Goal: Task Accomplishment & Management: Manage account settings

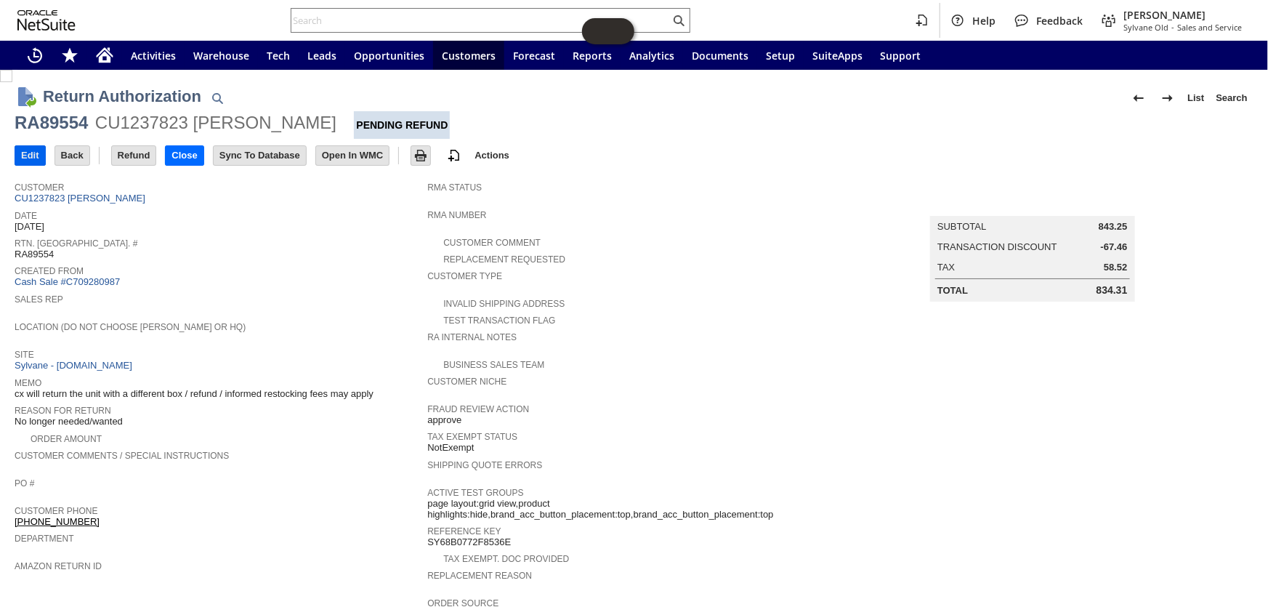
click at [21, 156] on input "Edit" at bounding box center [30, 155] width 30 height 19
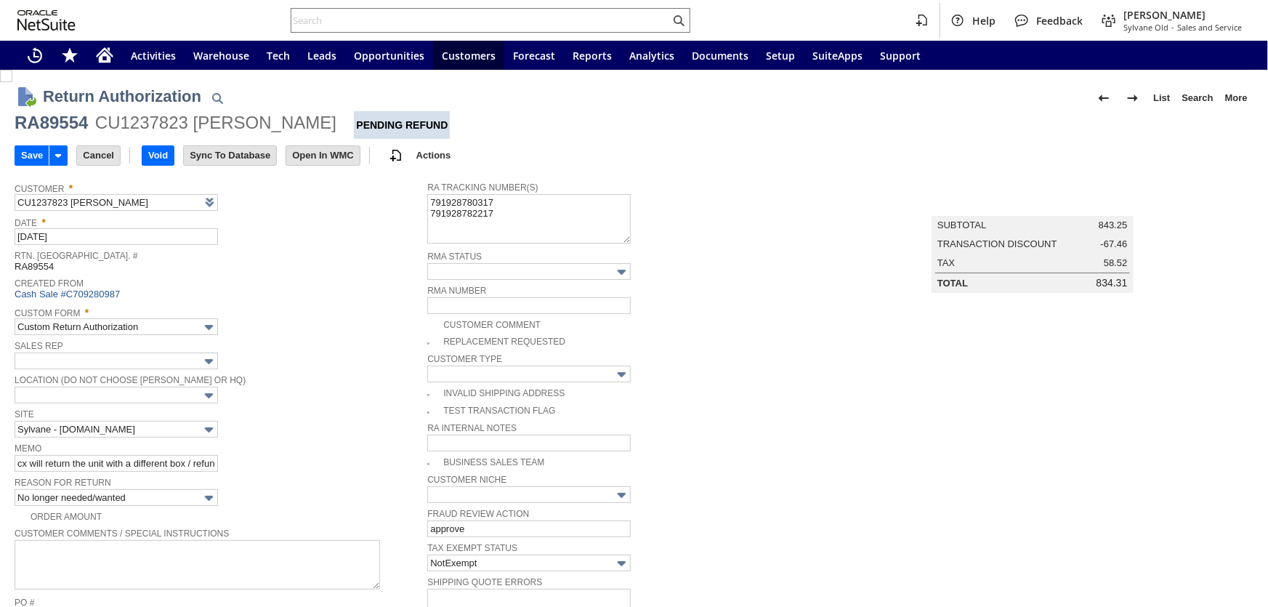
scroll to position [65, 0]
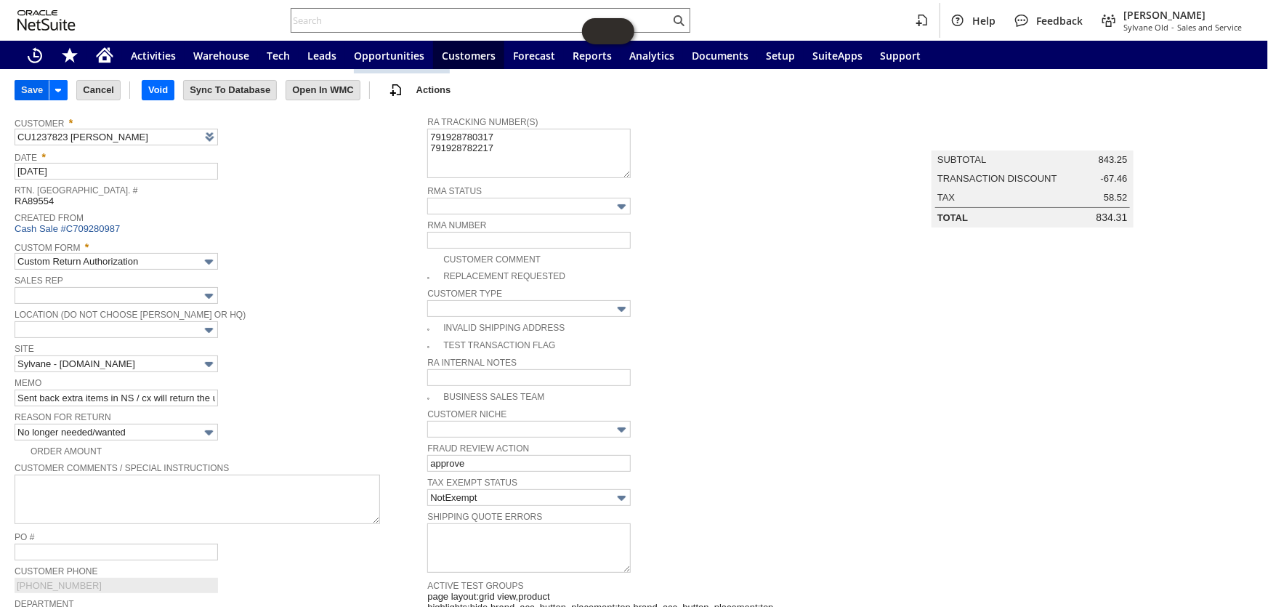
type input "Sent back extra items in NS / cx will return the unit with a different box / re…"
click at [31, 86] on input "Save" at bounding box center [31, 90] width 33 height 19
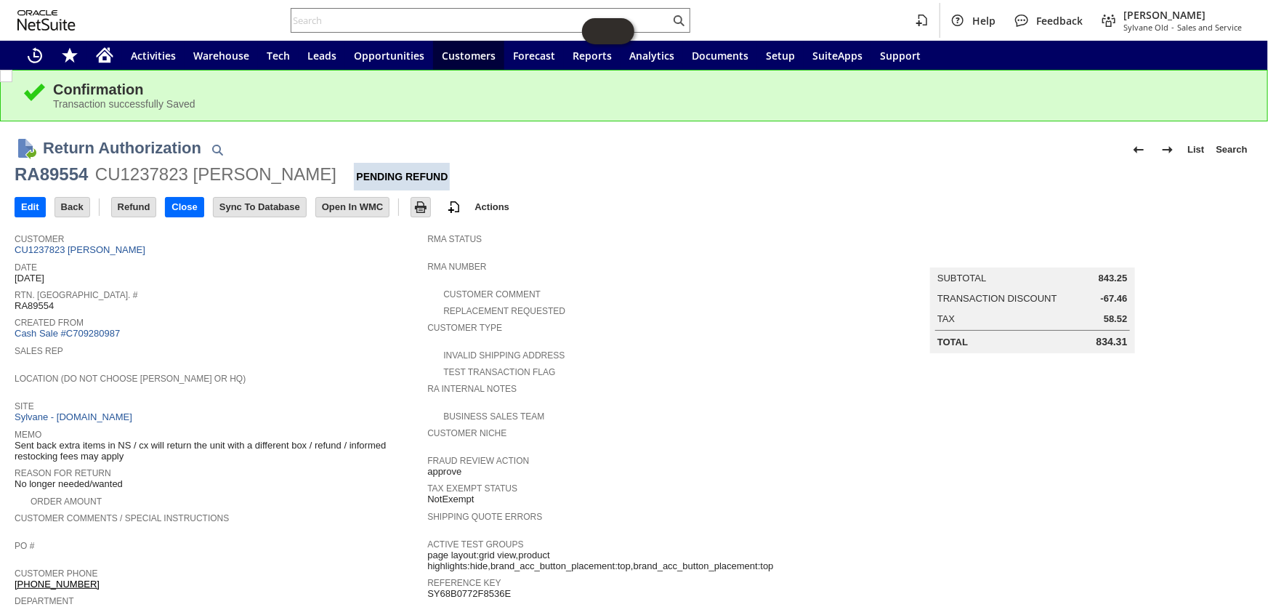
drag, startPoint x: 101, startPoint y: 70, endPoint x: 102, endPoint y: 52, distance: 17.5
click at [102, 68] on div "Help Feedback Coby Miller Sylvane Old - Sales and Service Activities Warehouse …" at bounding box center [634, 303] width 1268 height 607
click at [102, 52] on icon "Home" at bounding box center [105, 57] width 12 height 11
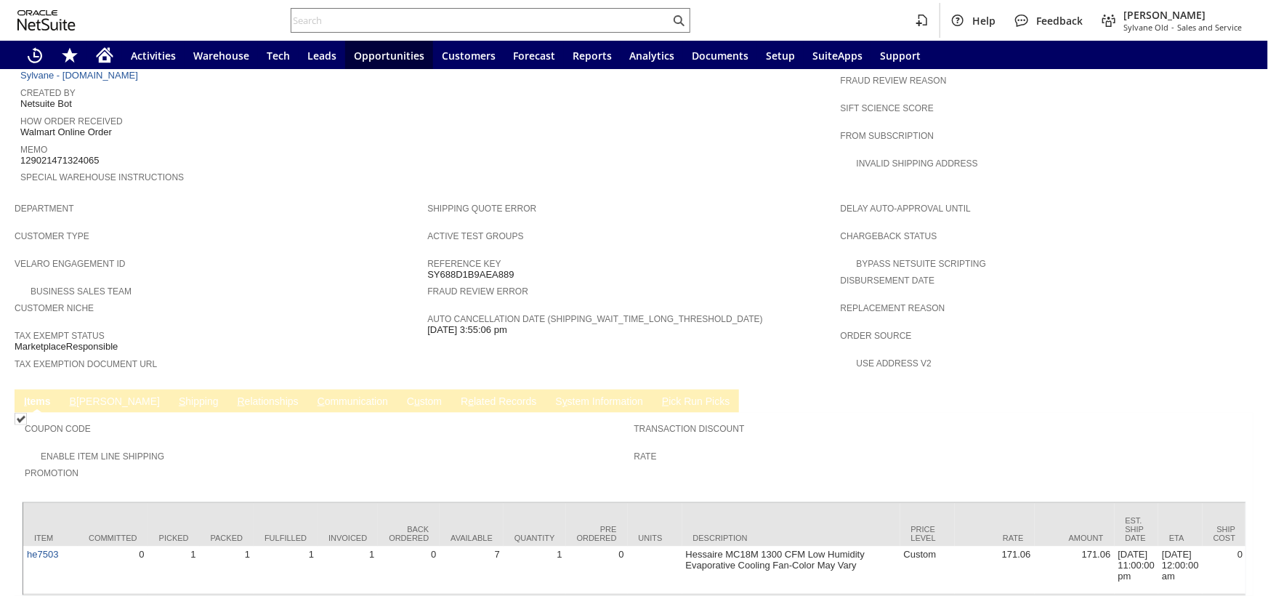
click at [457, 395] on link "R e lated Records" at bounding box center [498, 402] width 83 height 14
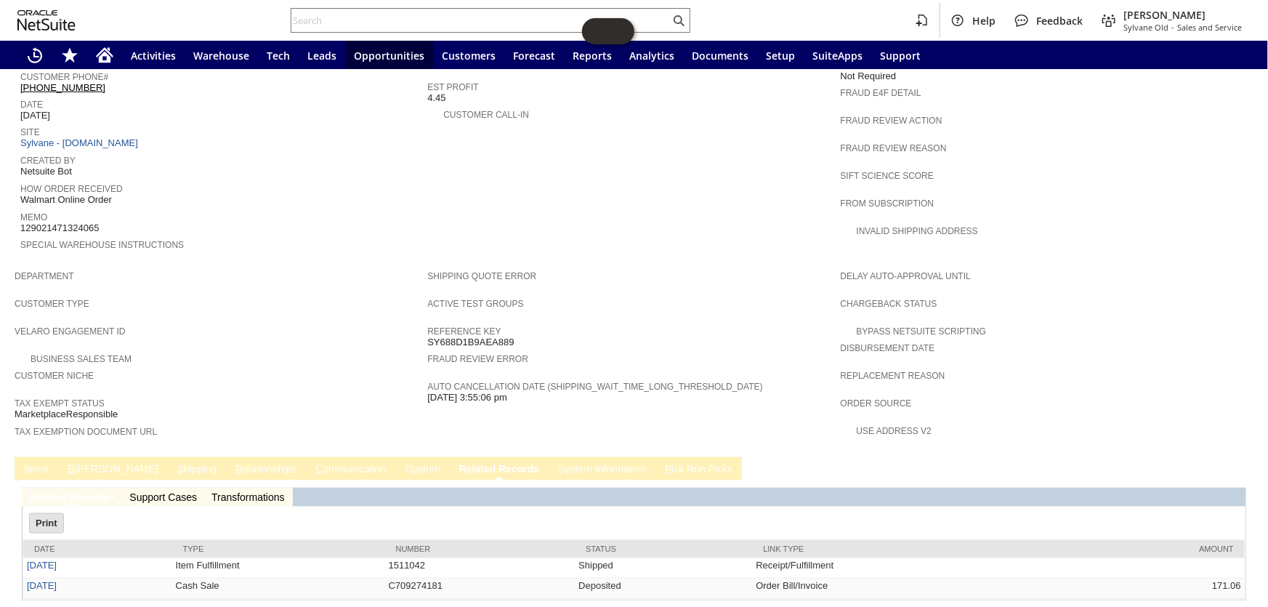
scroll to position [0, 0]
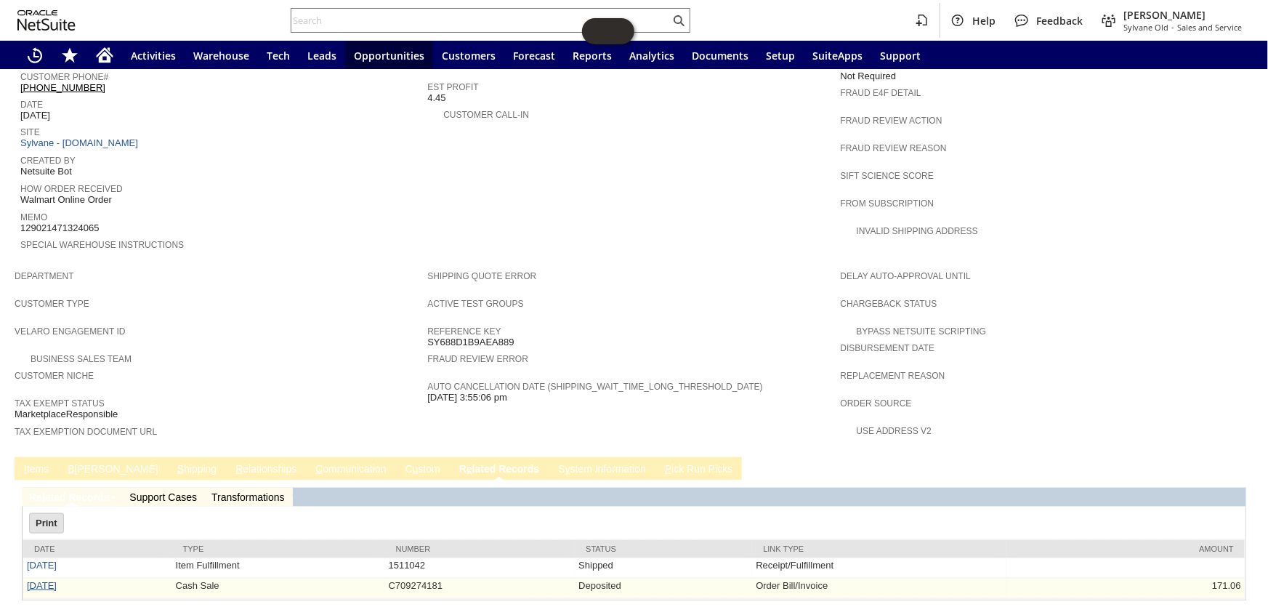
click at [41, 580] on link "8/1/2025" at bounding box center [42, 585] width 30 height 11
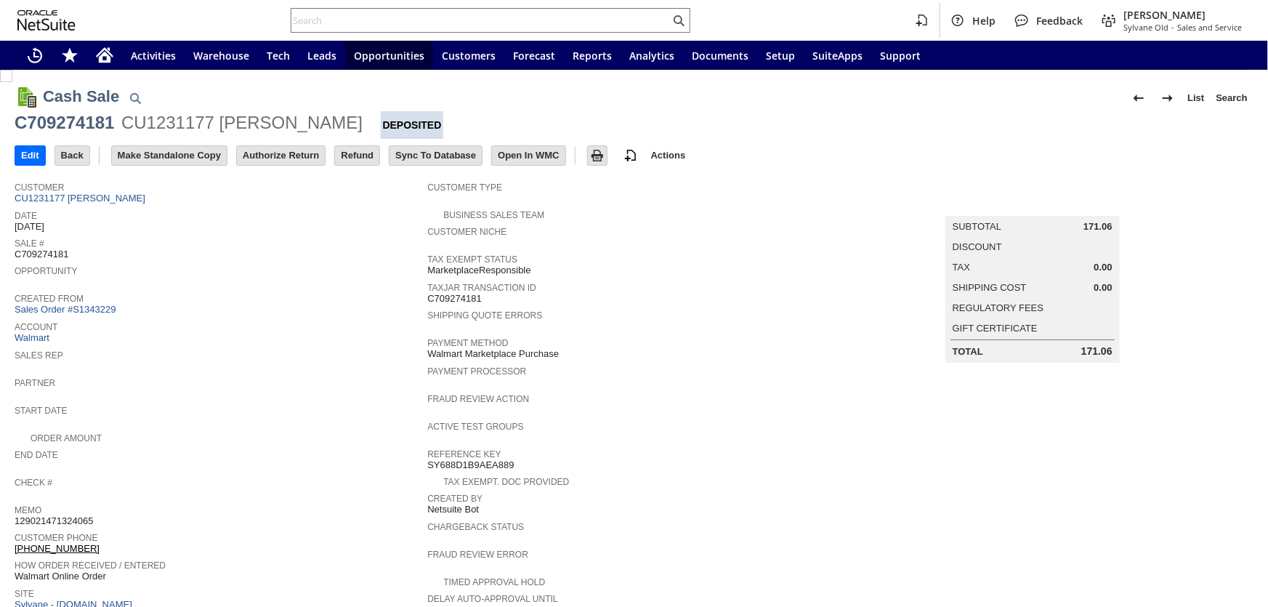
click at [272, 152] on input "Authorize Return" at bounding box center [281, 155] width 88 height 19
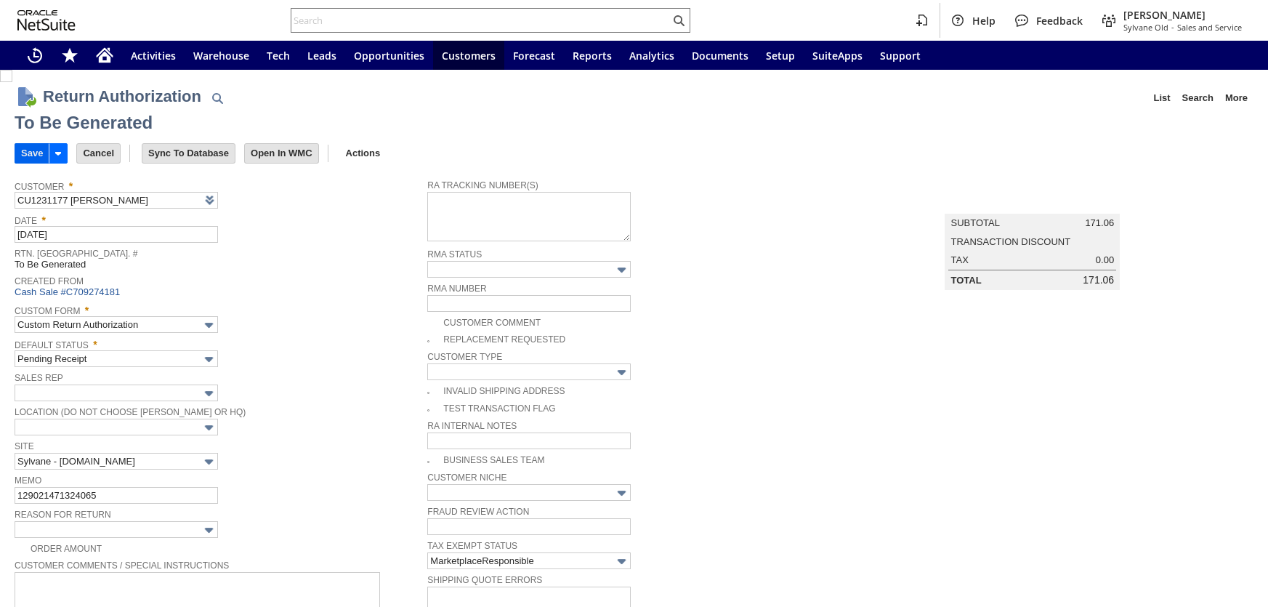
type input "Add"
type input "Copy Previous"
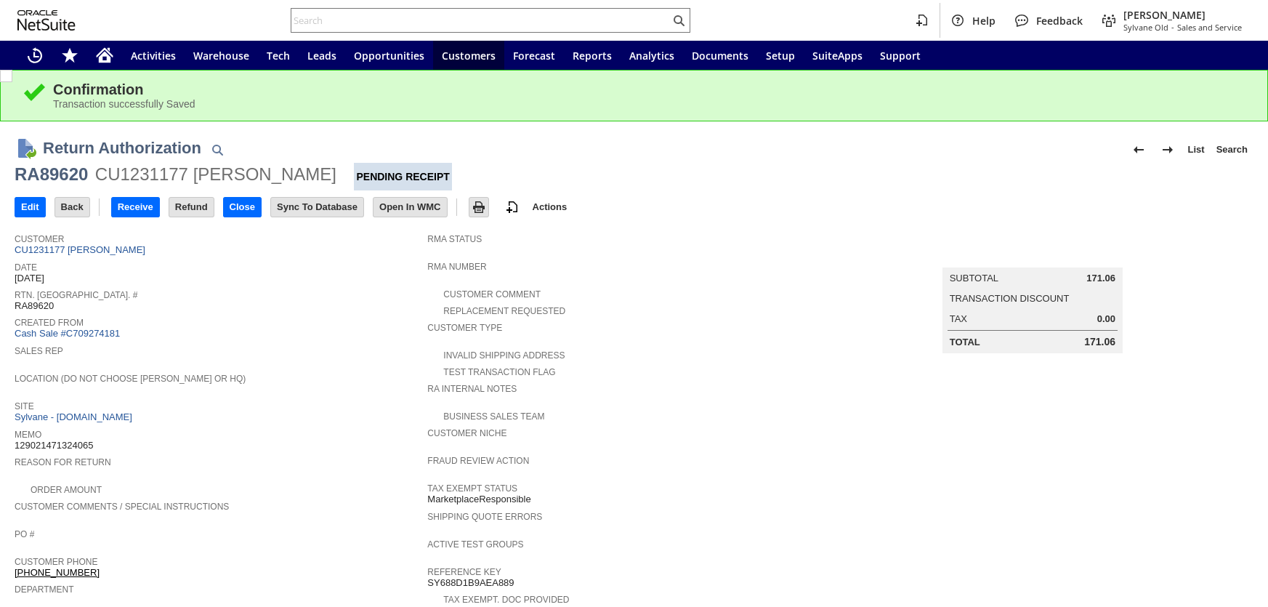
click at [60, 173] on div "RA89620" at bounding box center [51, 174] width 73 height 23
